Goal: Task Accomplishment & Management: Manage account settings

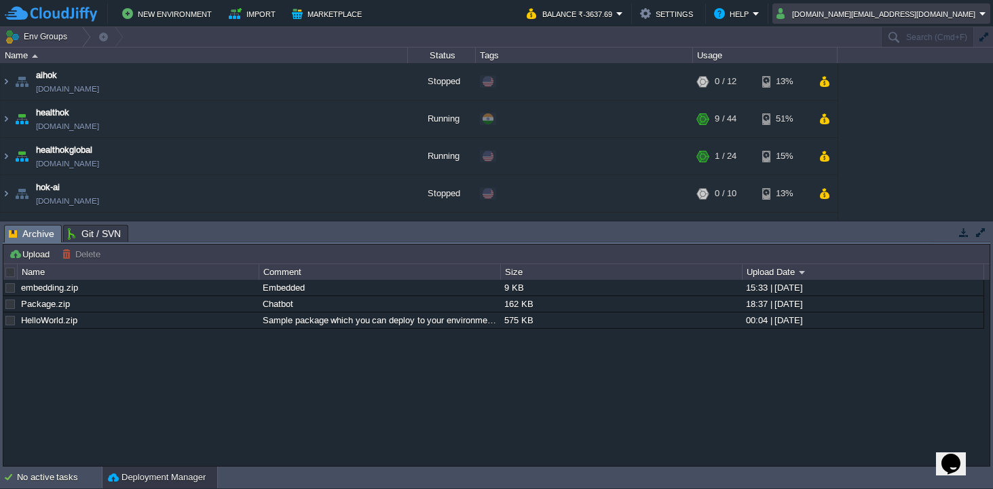
click at [984, 12] on em "[DOMAIN_NAME][EMAIL_ADDRESS][DOMAIN_NAME]" at bounding box center [882, 13] width 210 height 16
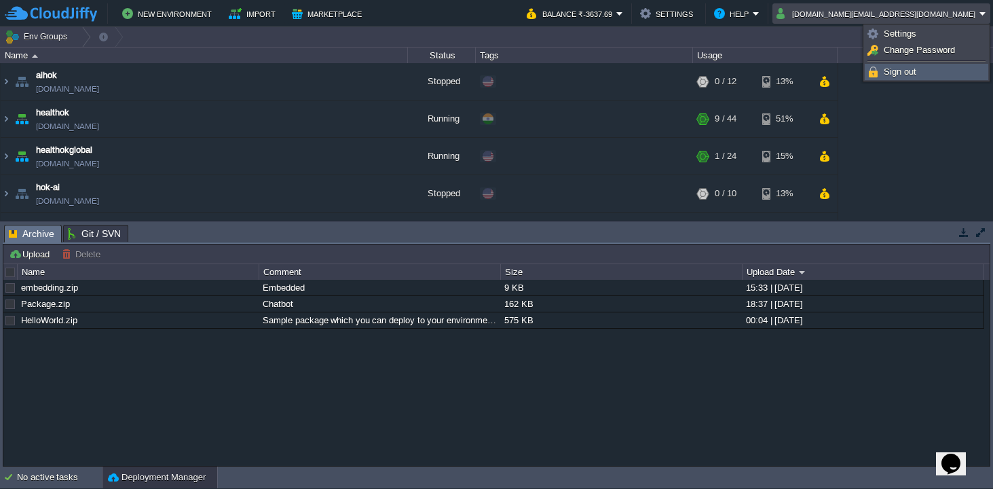
click at [889, 72] on span "Sign out" at bounding box center [900, 72] width 33 height 10
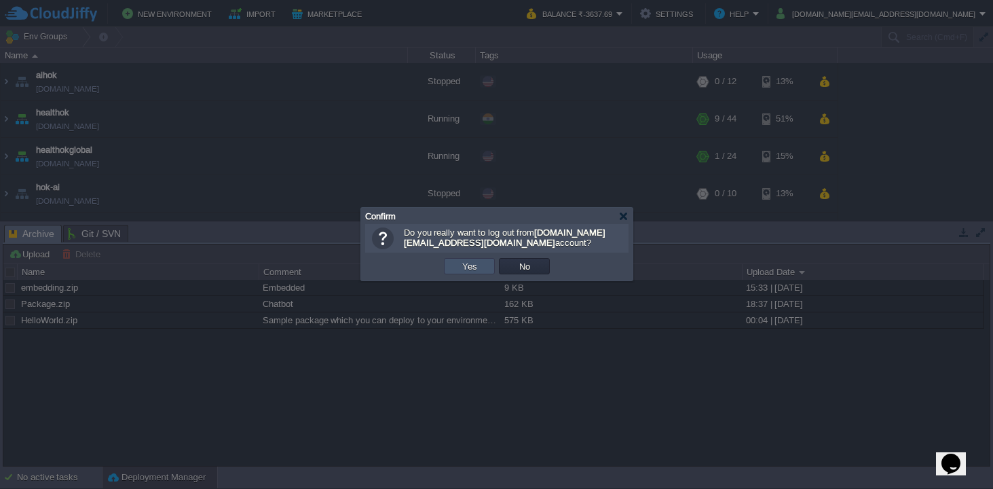
click at [471, 264] on button "Yes" at bounding box center [469, 266] width 23 height 12
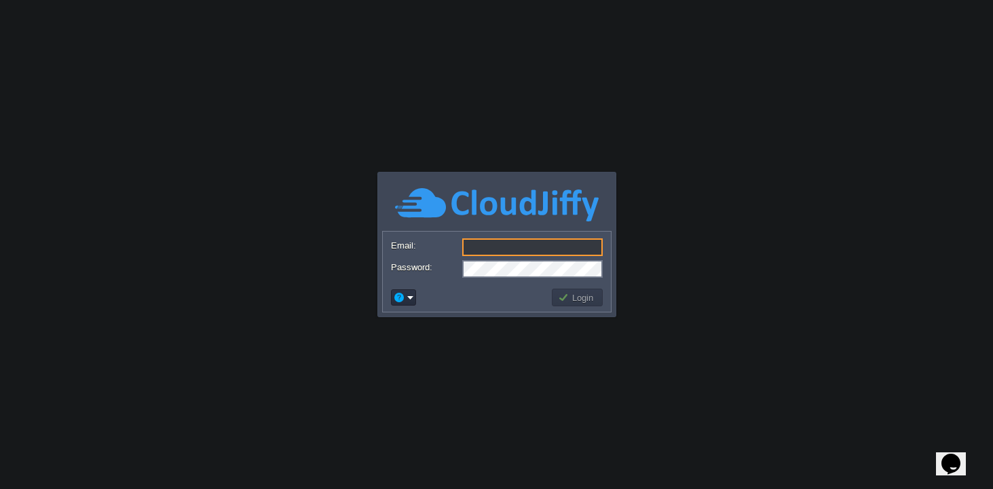
type input "[DOMAIN_NAME][EMAIL_ADDRESS][DOMAIN_NAME]"
